Goal: Navigation & Orientation: Find specific page/section

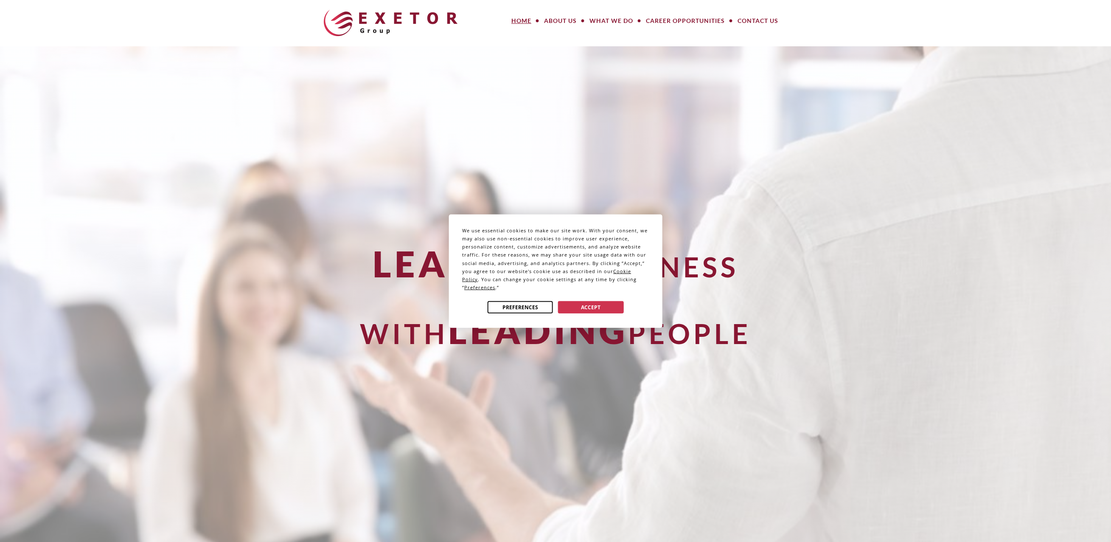
click at [517, 304] on button "Preferences" at bounding box center [520, 307] width 65 height 12
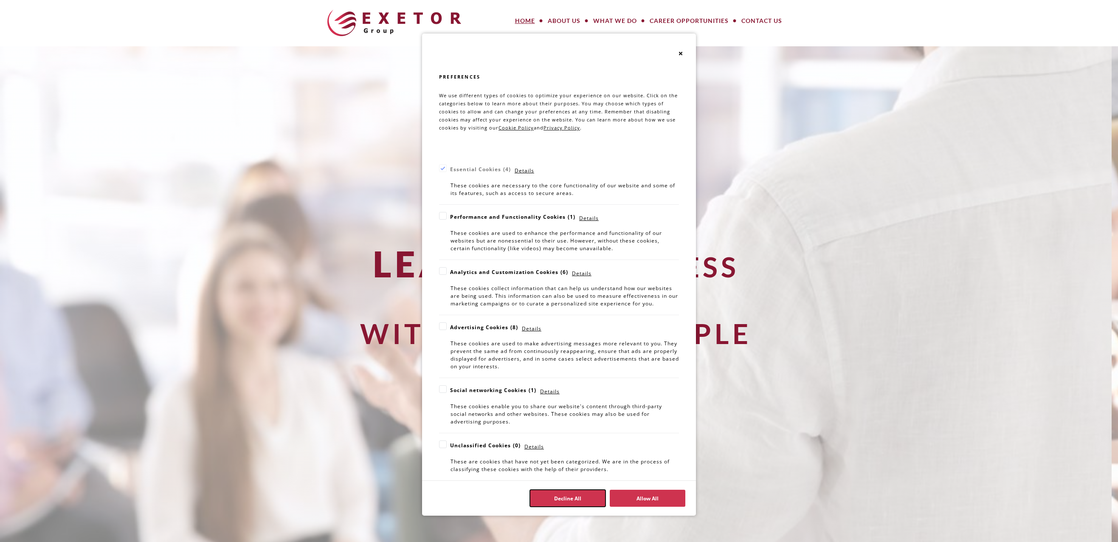
click at [582, 498] on button "Decline All" at bounding box center [568, 497] width 76 height 17
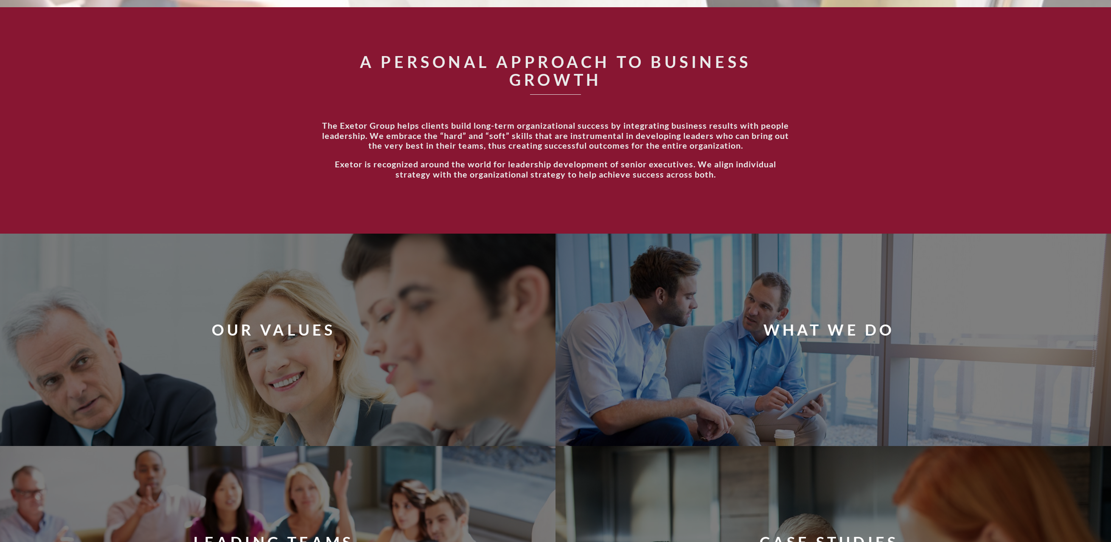
scroll to position [679, 0]
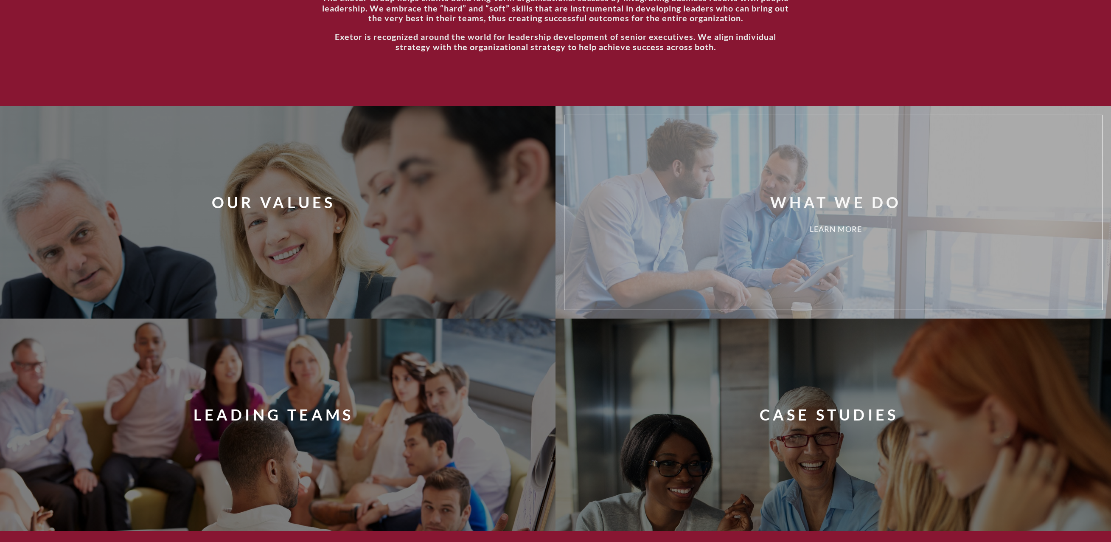
click at [725, 235] on div "What We Do Learn More" at bounding box center [846, 212] width 466 height 182
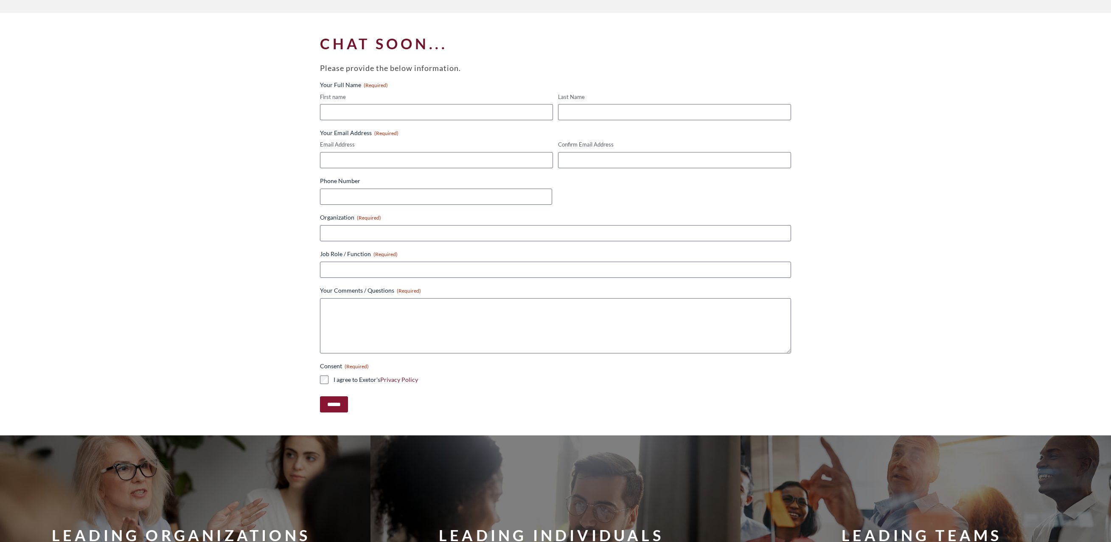
scroll to position [1189, 0]
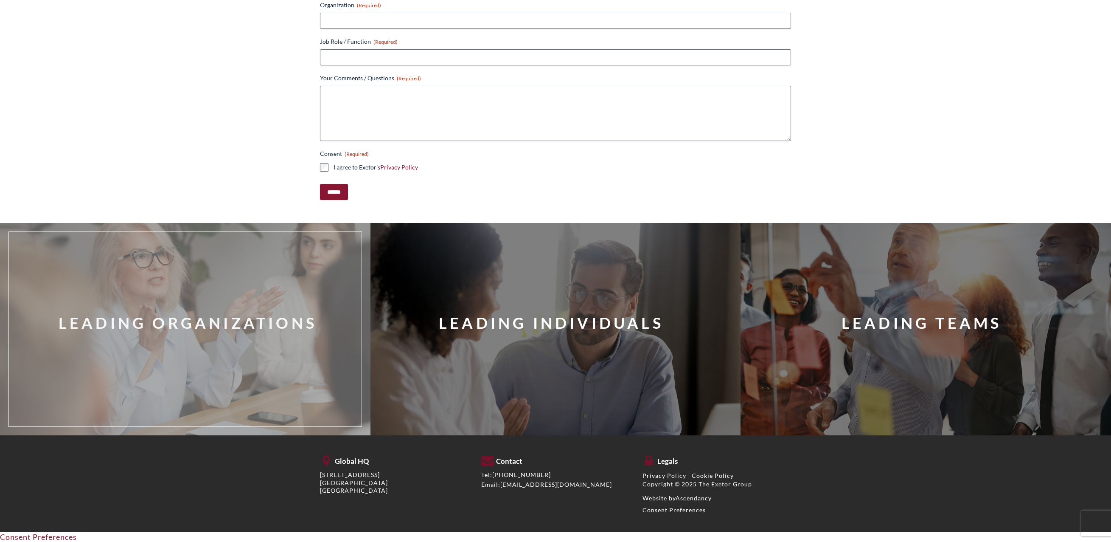
click at [96, 355] on div "Leading Organizations" at bounding box center [197, 329] width 365 height 182
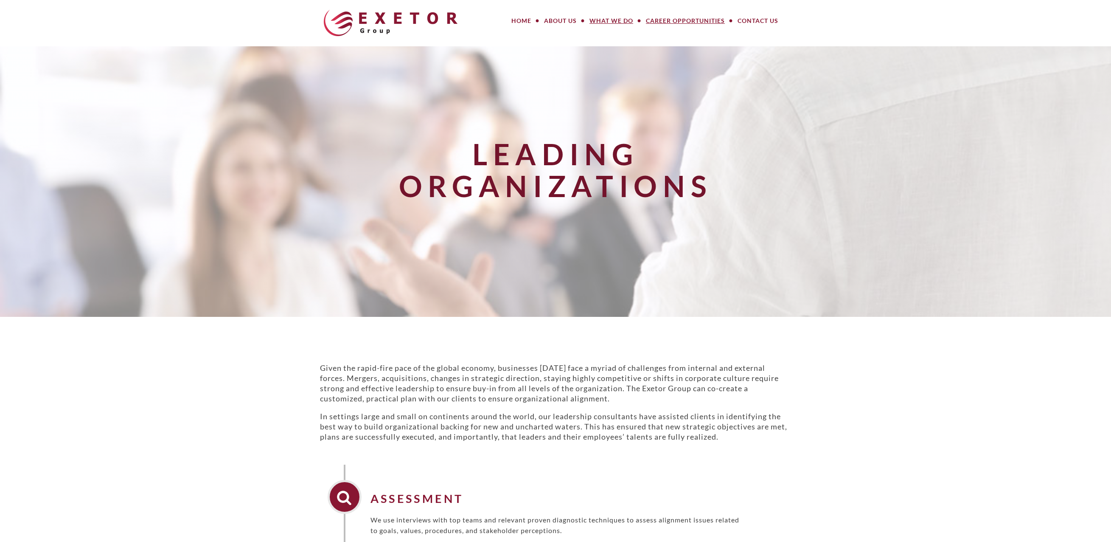
click at [699, 22] on link "Career Opportunities" at bounding box center [686, 20] width 92 height 17
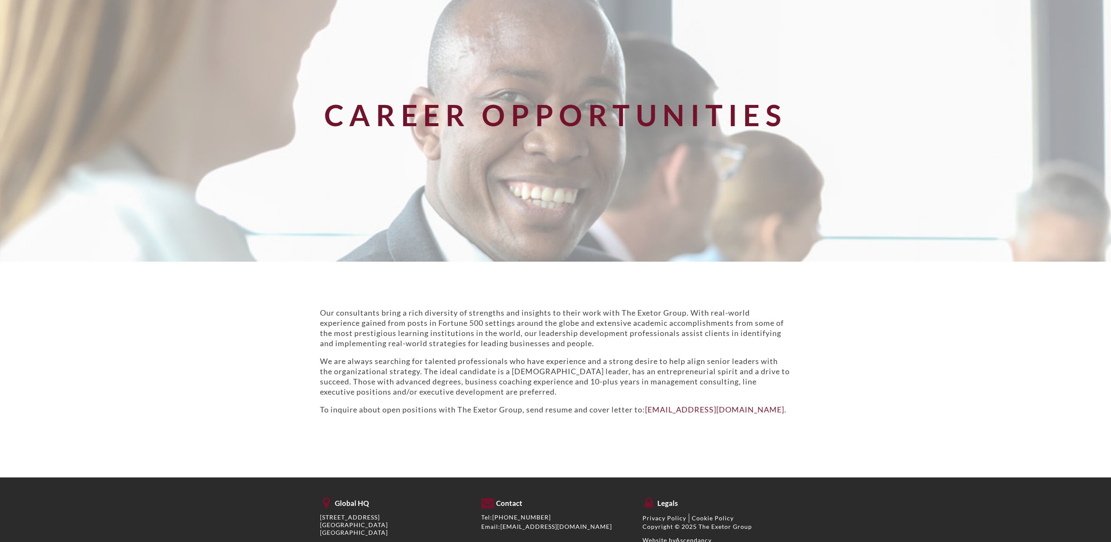
scroll to position [13, 0]
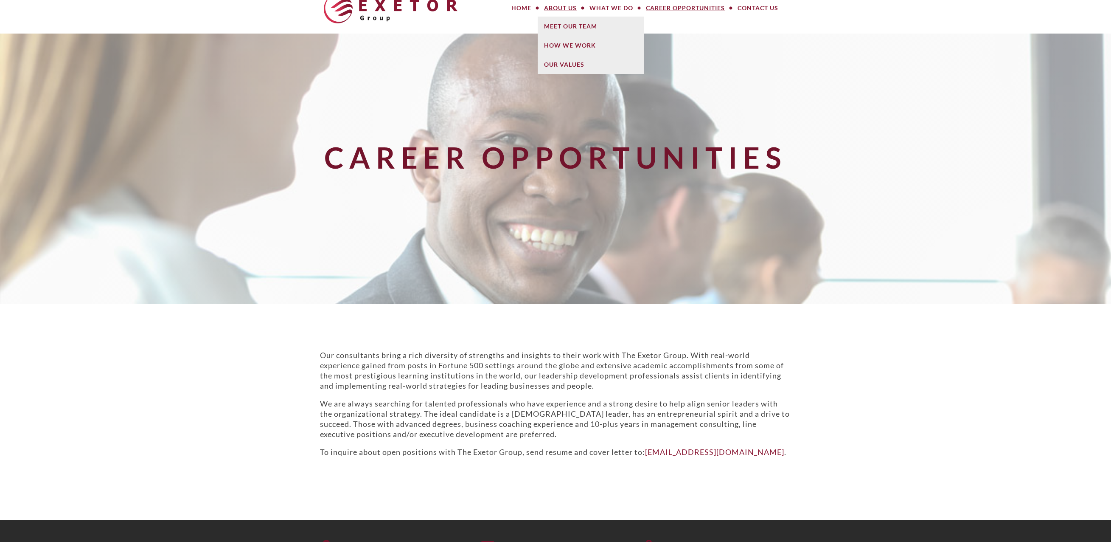
click at [538, 7] on link "About Us" at bounding box center [560, 8] width 45 height 17
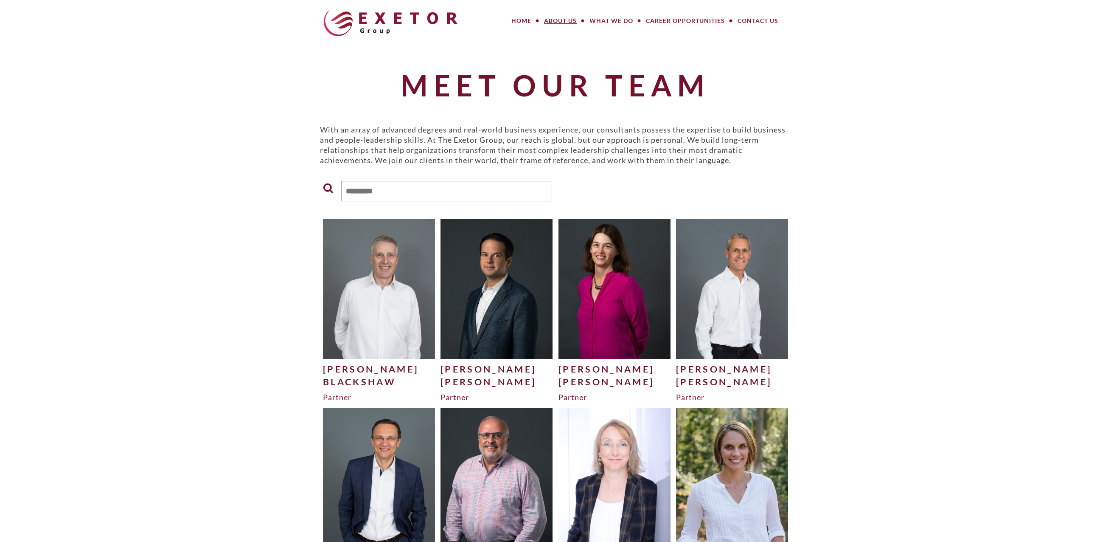
click at [326, 369] on div "[PERSON_NAME]" at bounding box center [379, 369] width 112 height 13
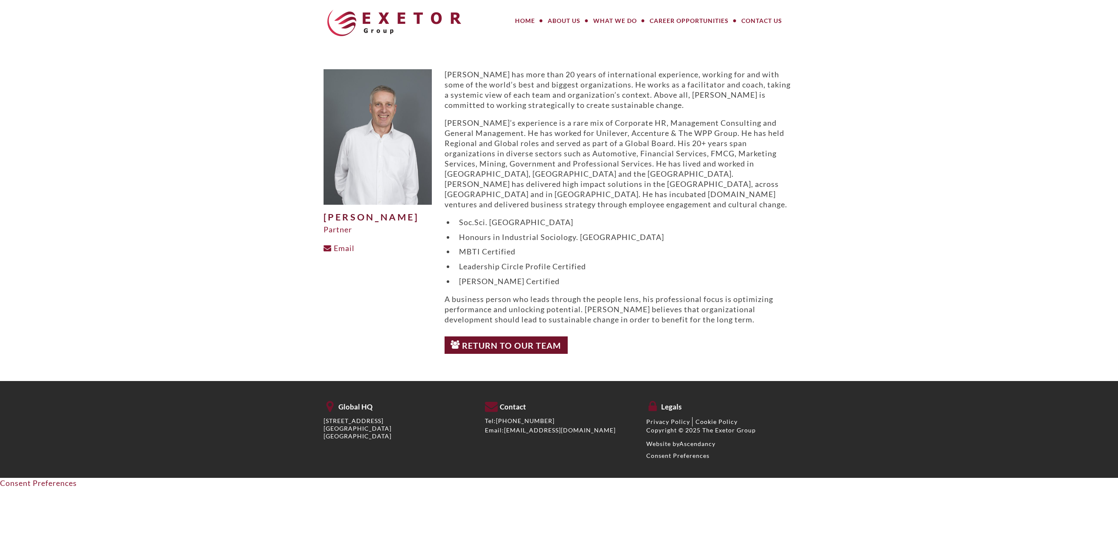
click at [642, 107] on p "Dave has more than 20 years of international experience, working for and with s…" at bounding box center [619, 89] width 350 height 41
drag, startPoint x: 320, startPoint y: 216, endPoint x: 404, endPoint y: 225, distance: 84.1
click at [404, 225] on div "David Blackshaw Partner Email" at bounding box center [377, 213] width 121 height 289
copy h1 "[PERSON_NAME]"
click at [517, 337] on link "Return to Our Team" at bounding box center [506, 345] width 124 height 18
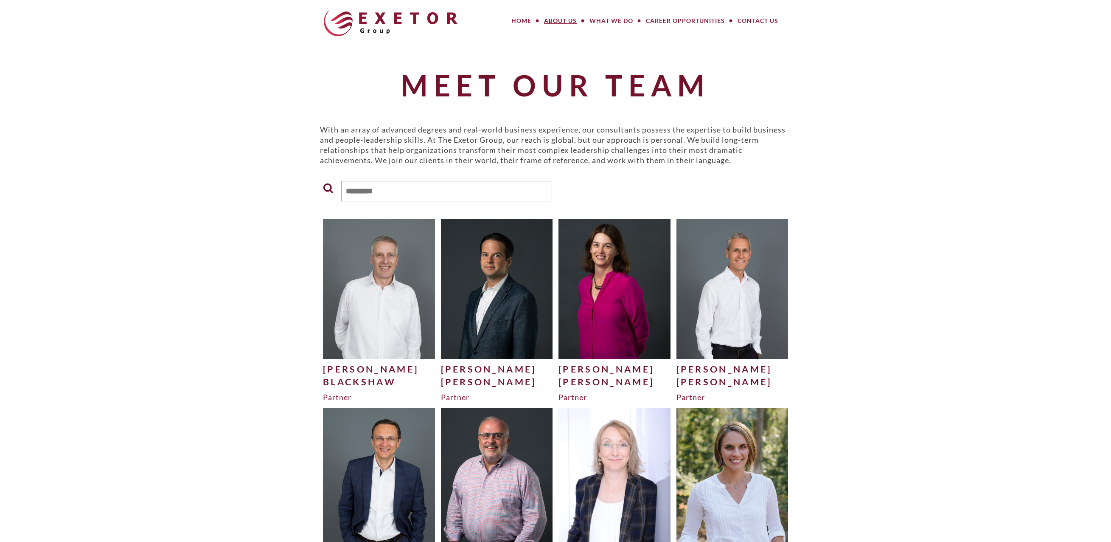
click at [507, 269] on img at bounding box center [497, 289] width 112 height 140
